Goal: Task Accomplishment & Management: Manage account settings

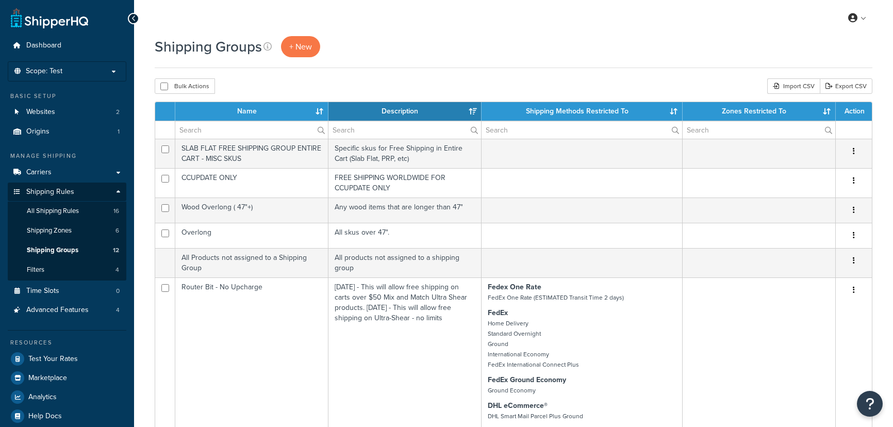
select select "15"
click at [103, 37] on link "Dashboard" at bounding box center [67, 45] width 119 height 19
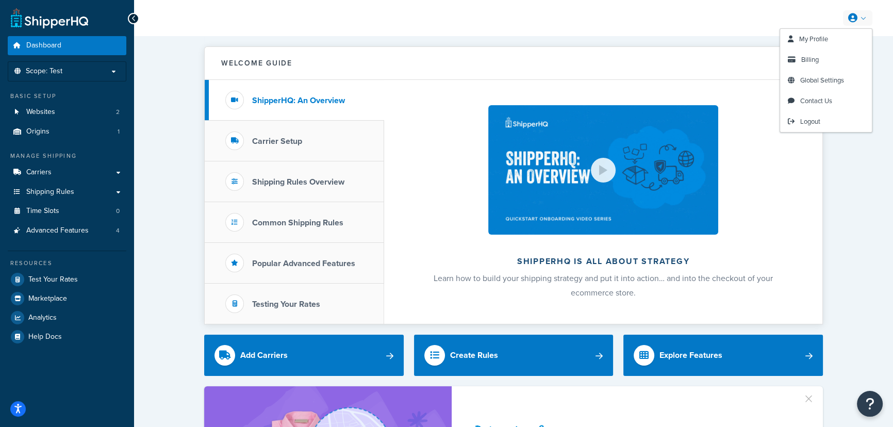
click at [857, 23] on link at bounding box center [857, 17] width 29 height 15
click at [810, 59] on span "Billing" at bounding box center [810, 60] width 18 height 10
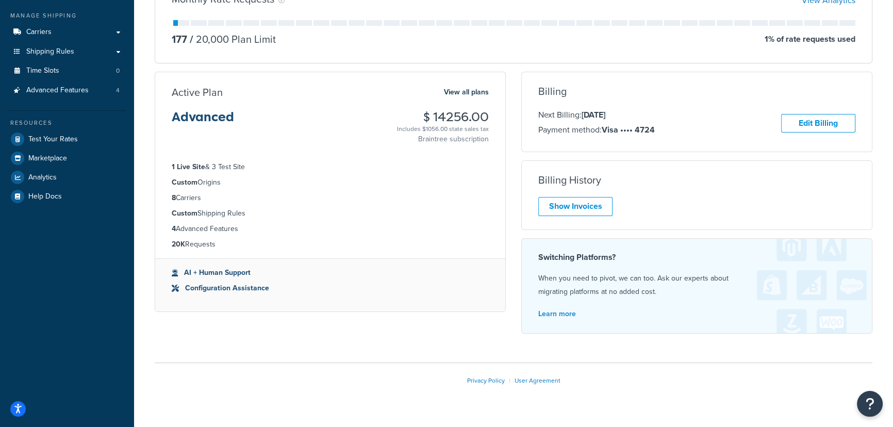
scroll to position [161, 0]
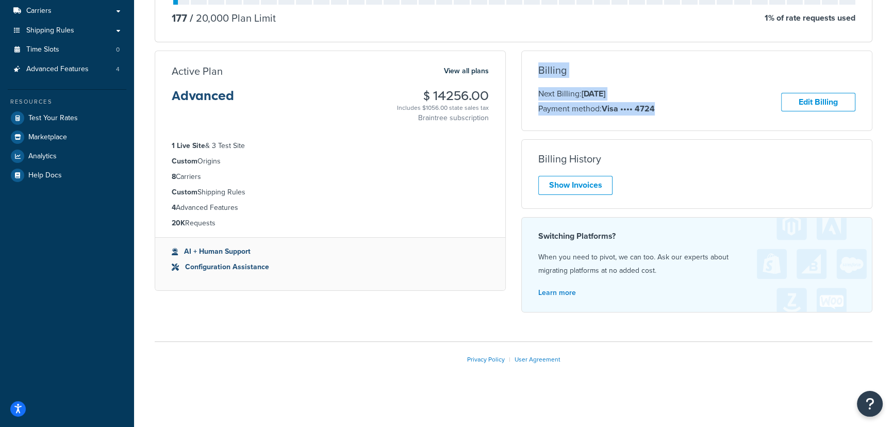
drag, startPoint x: 539, startPoint y: 59, endPoint x: 694, endPoint y: 121, distance: 167.3
click at [694, 121] on div "Billing Next Billing: [DATE] Payment method: Visa •••• 4724 Edit Billing Unfort…" at bounding box center [696, 91] width 351 height 80
copy div "Billing Next Billing: [DATE] Payment method: Visa •••• 4724"
